Goal: Transaction & Acquisition: Purchase product/service

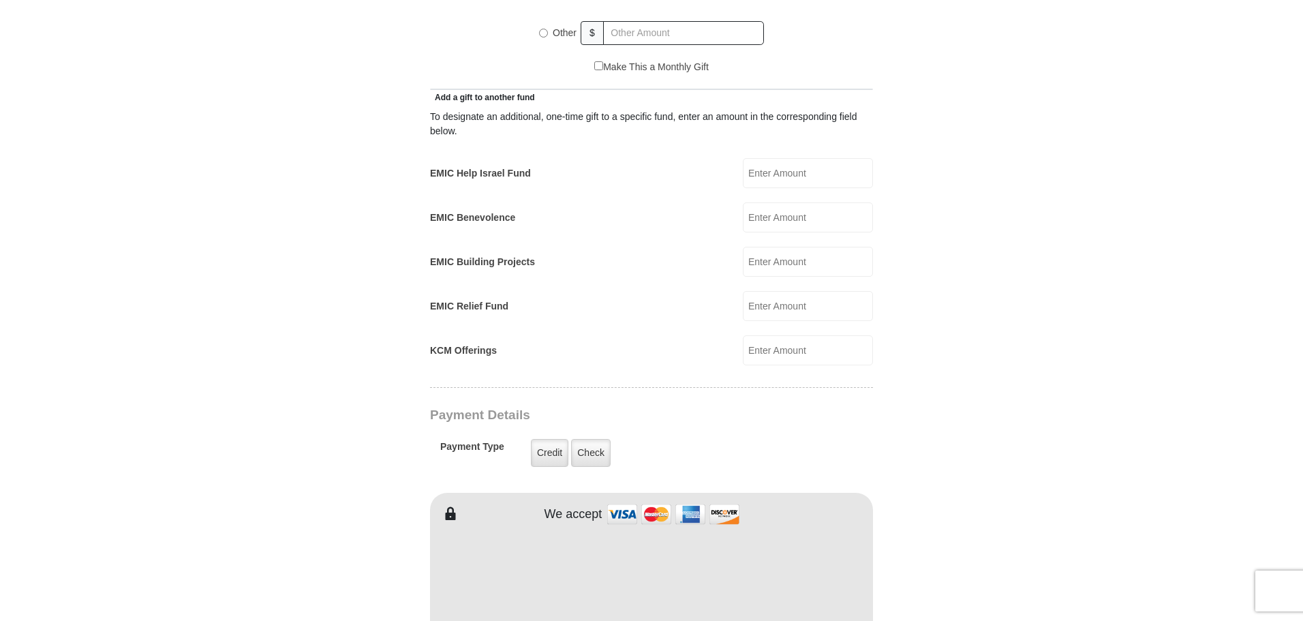
scroll to position [750, 0]
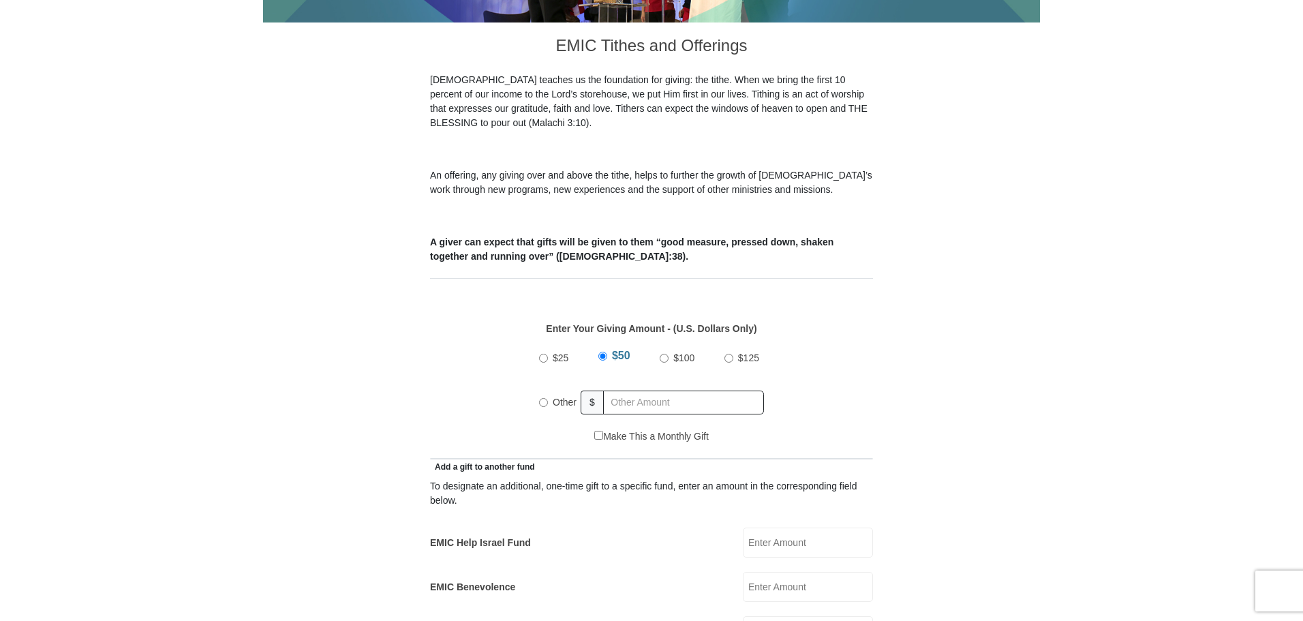
scroll to position [477, 0]
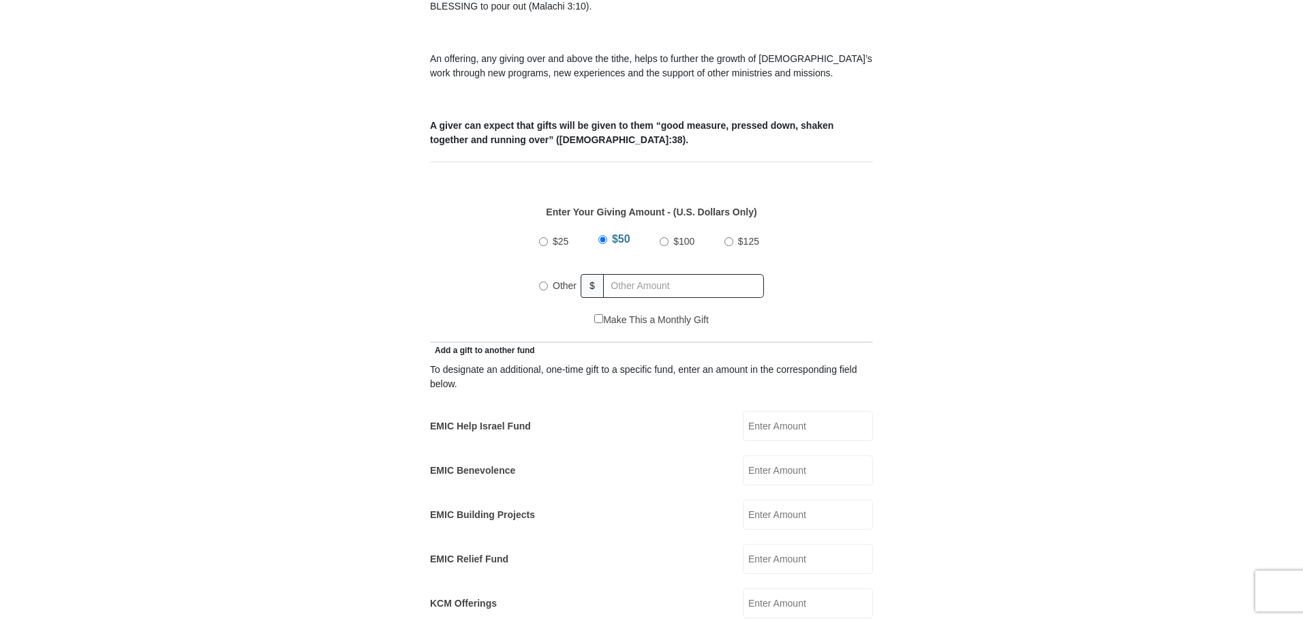
click at [544, 237] on input "$25" at bounding box center [543, 241] width 9 height 9
radio input "true"
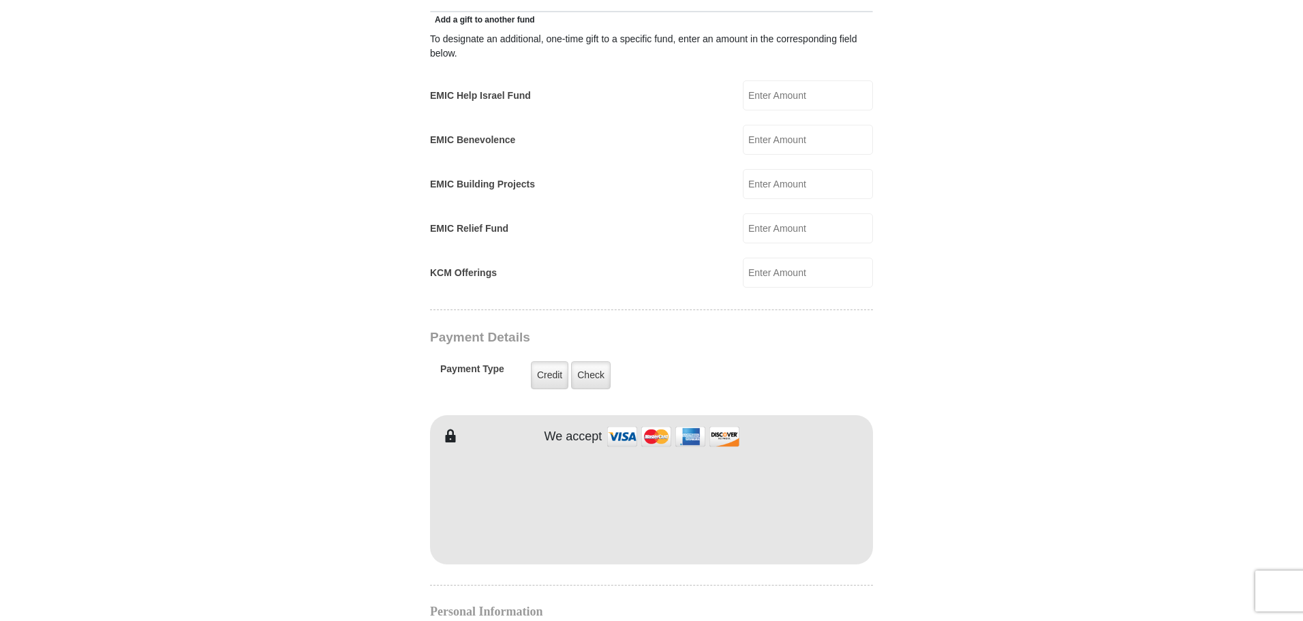
scroll to position [818, 0]
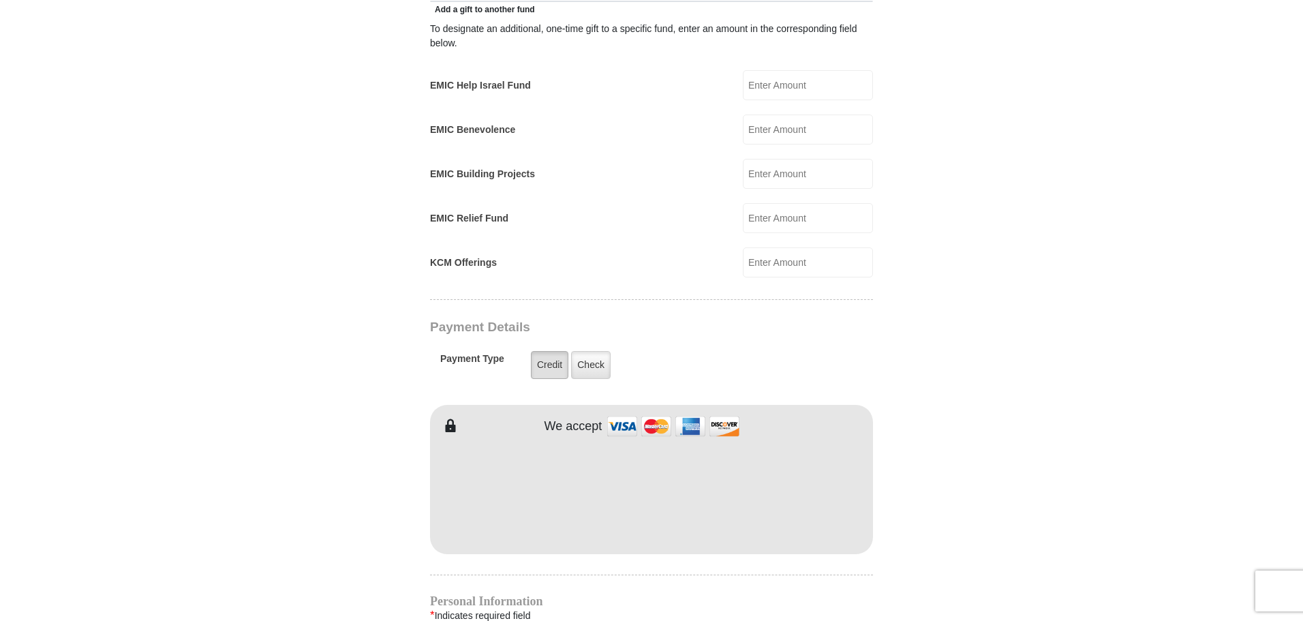
click at [554, 357] on label "Credit" at bounding box center [549, 365] width 37 height 28
click at [0, 0] on input "Credit" at bounding box center [0, 0] width 0 height 0
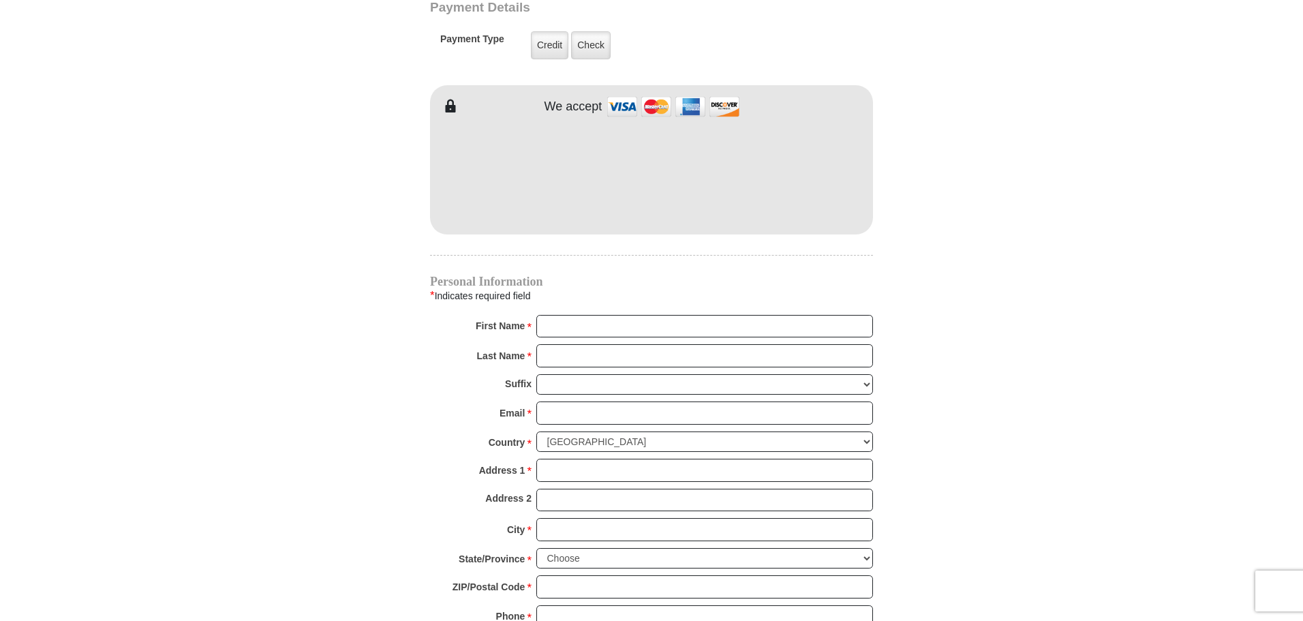
scroll to position [1159, 0]
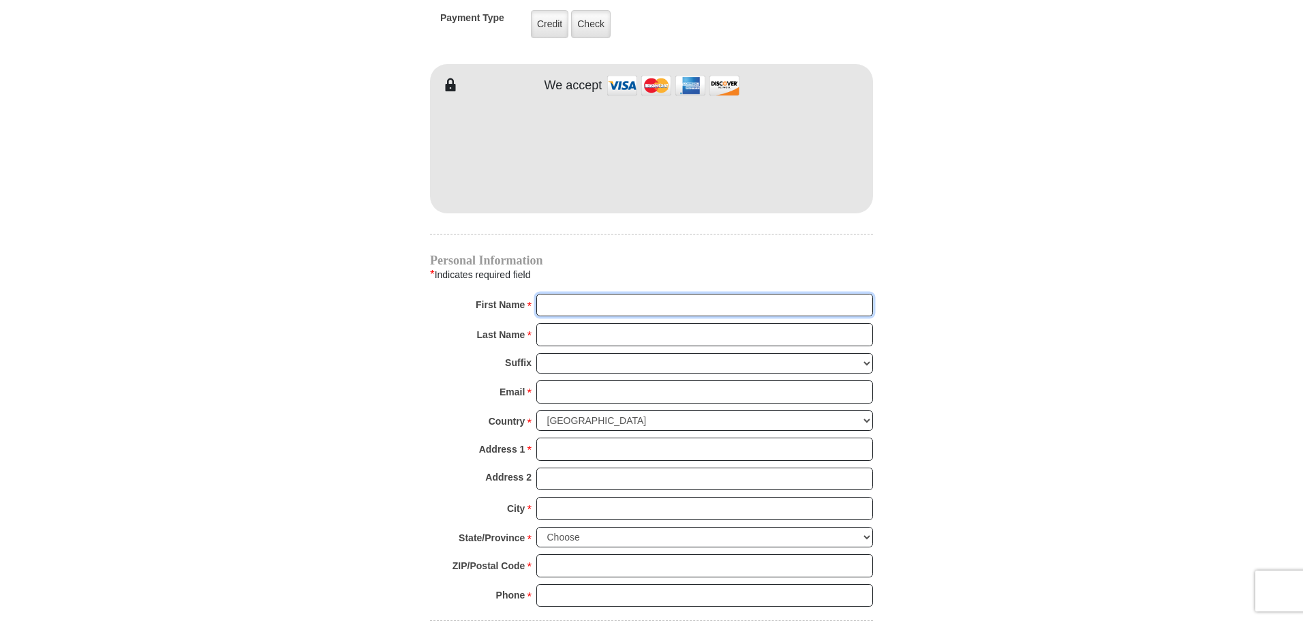
click at [582, 294] on input "First Name *" at bounding box center [705, 305] width 337 height 23
type input "[PERSON_NAME]"
click at [572, 323] on input "Last Name *" at bounding box center [705, 334] width 337 height 23
type input "[PERSON_NAME]"
click at [565, 380] on input "Email *" at bounding box center [705, 391] width 337 height 23
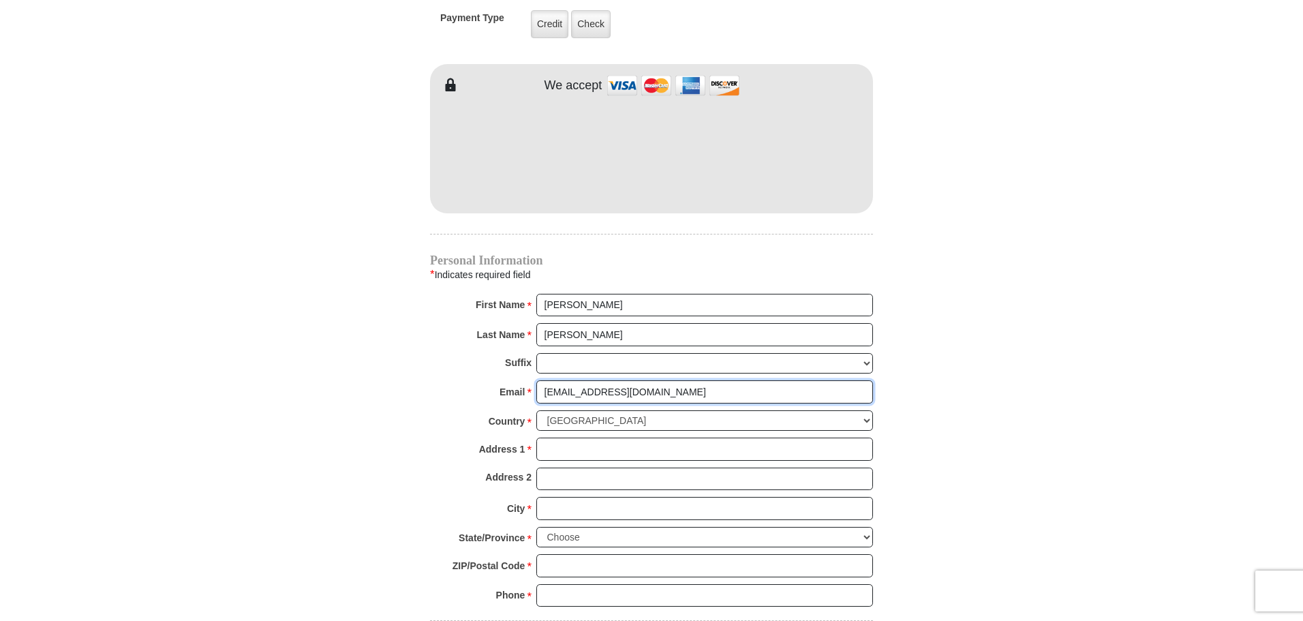
type input "[EMAIL_ADDRESS][DOMAIN_NAME]"
click at [577, 438] on input "Address 1 *" at bounding box center [705, 449] width 337 height 23
type input "[STREET_ADDRESS]"
click at [566, 497] on input "City *" at bounding box center [705, 508] width 337 height 23
type input "saint marys"
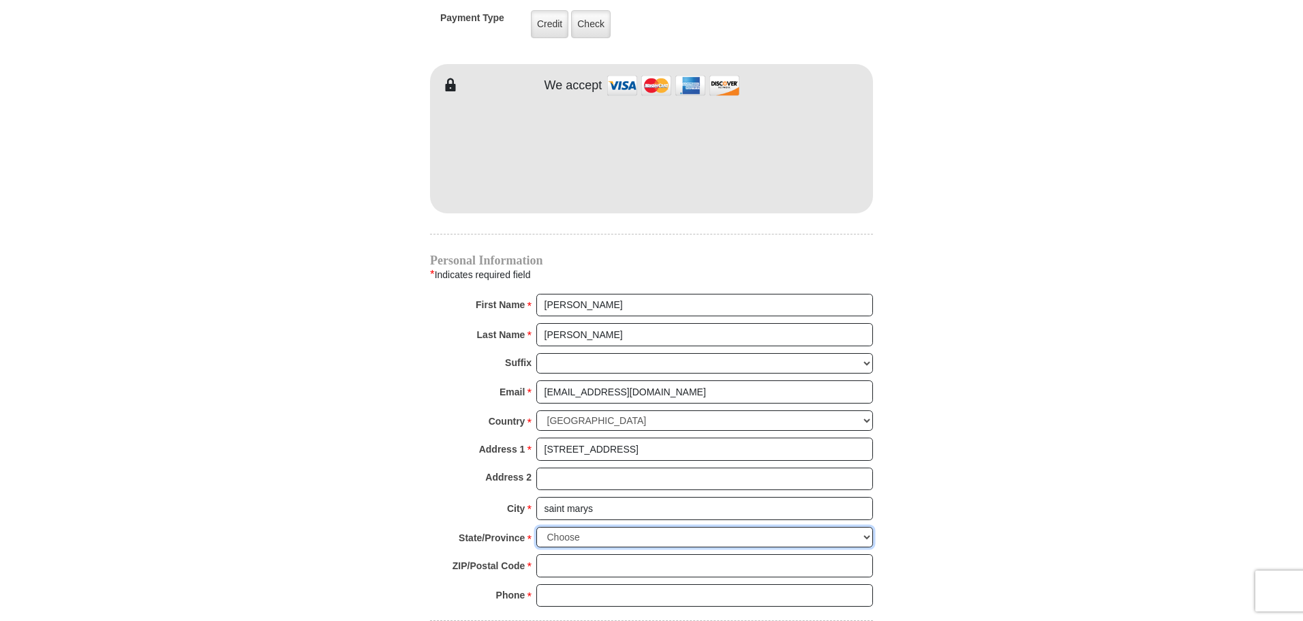
click at [573, 527] on select "Choose [US_STATE] [US_STATE] [US_STATE] [US_STATE] [US_STATE] Armed Forces Amer…" at bounding box center [705, 537] width 337 height 21
select select "OH"
click at [537, 527] on select "Choose [US_STATE] [US_STATE] [US_STATE] [US_STATE] [US_STATE] Armed Forces Amer…" at bounding box center [705, 537] width 337 height 21
click at [564, 554] on input "ZIP/Postal Code *" at bounding box center [705, 565] width 337 height 23
type input "45885"
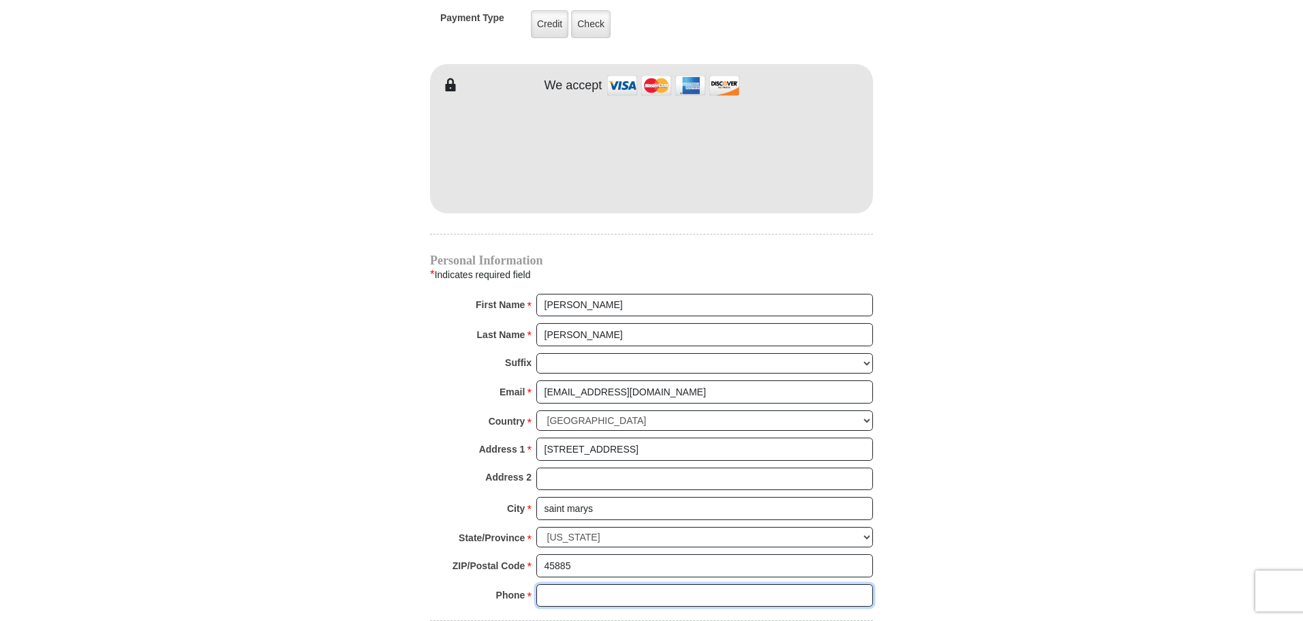
click at [569, 584] on input "Phone * *" at bounding box center [705, 595] width 337 height 23
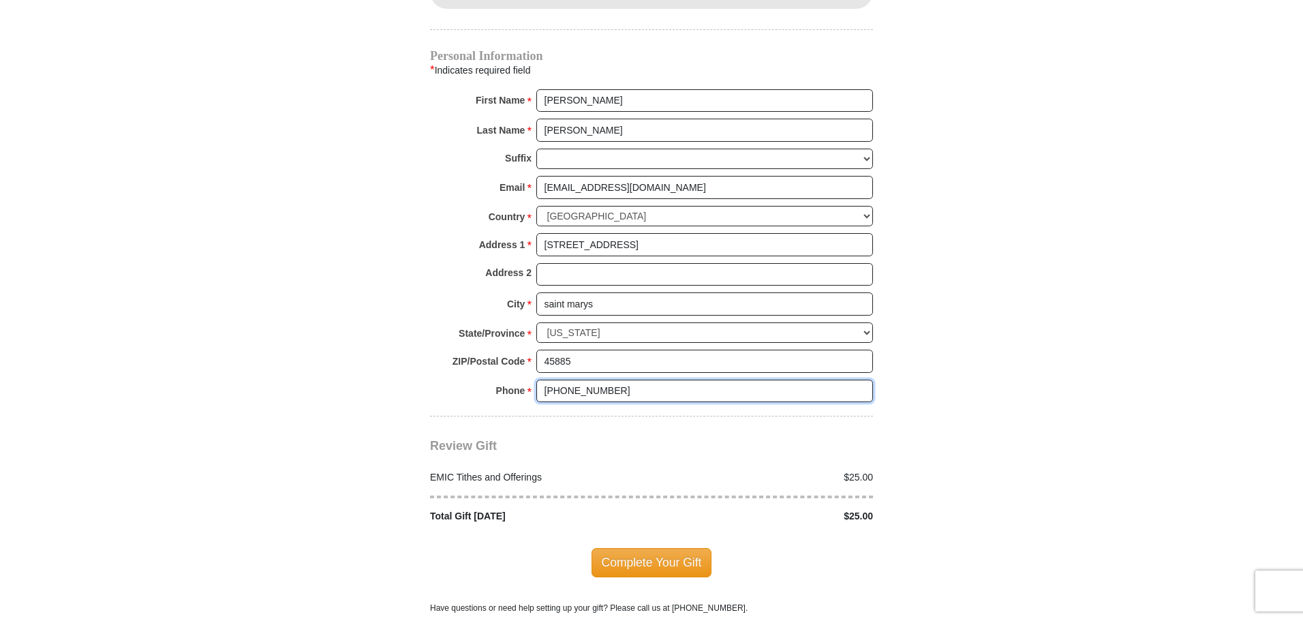
scroll to position [1432, 0]
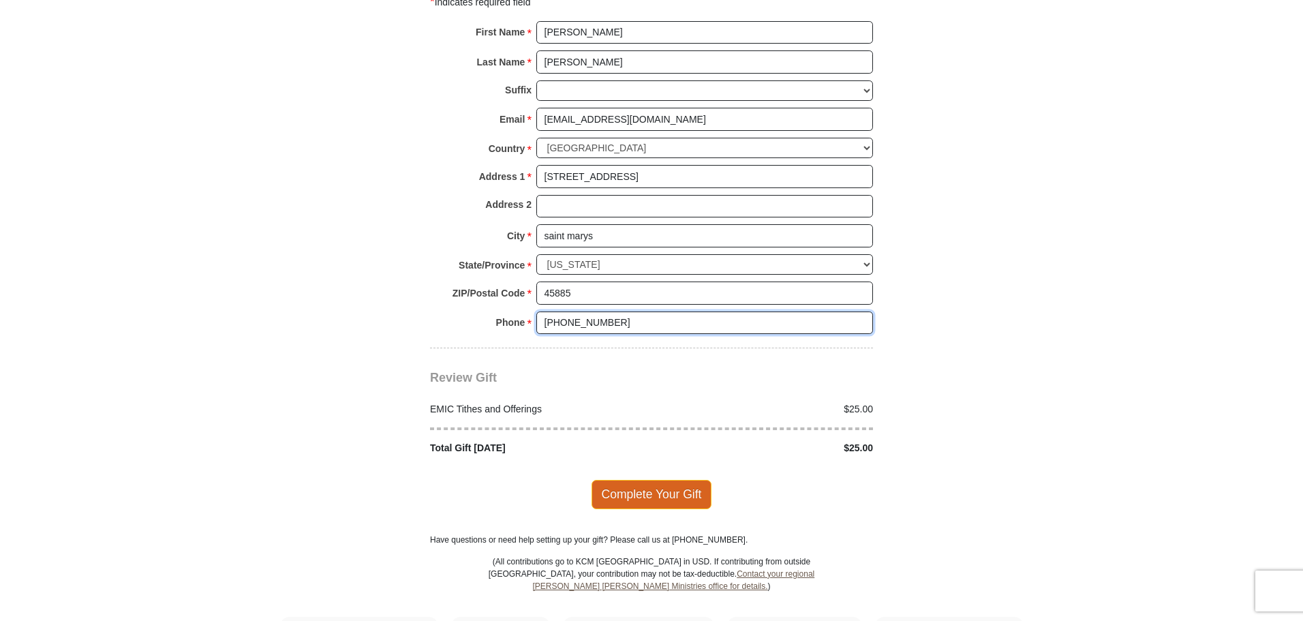
type input "[PHONE_NUMBER]"
click at [685, 481] on span "Complete Your Gift" at bounding box center [652, 494] width 121 height 29
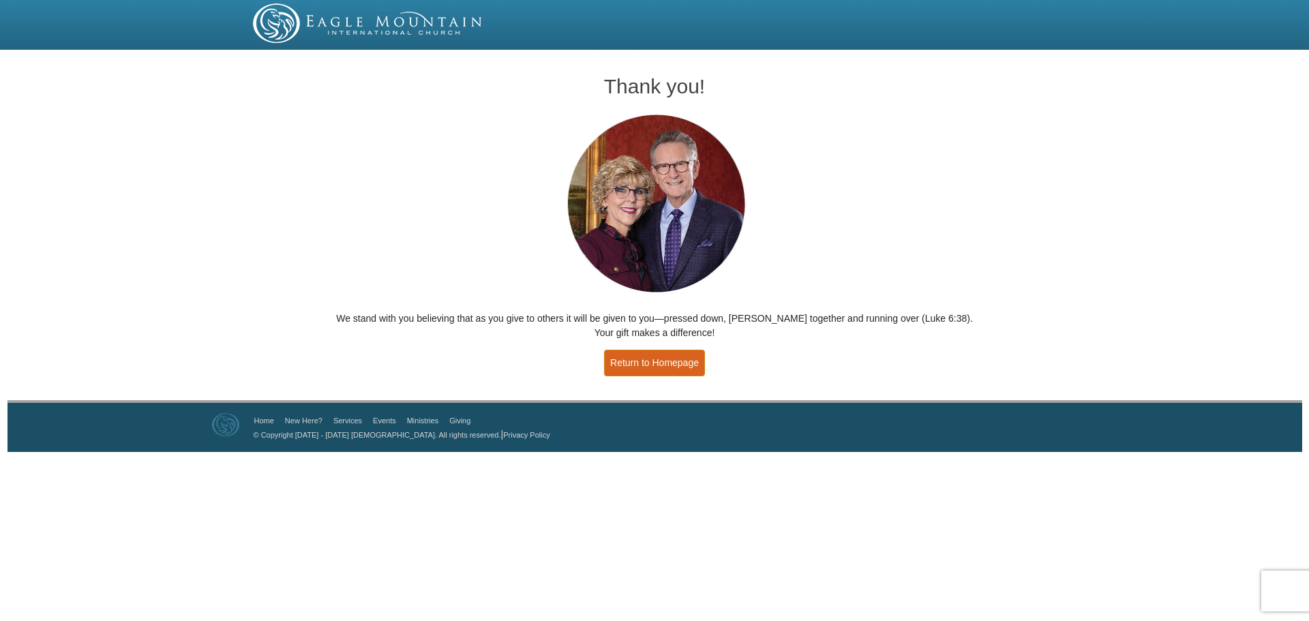
click at [659, 367] on link "Return to Homepage" at bounding box center [654, 363] width 101 height 27
